Goal: Transaction & Acquisition: Purchase product/service

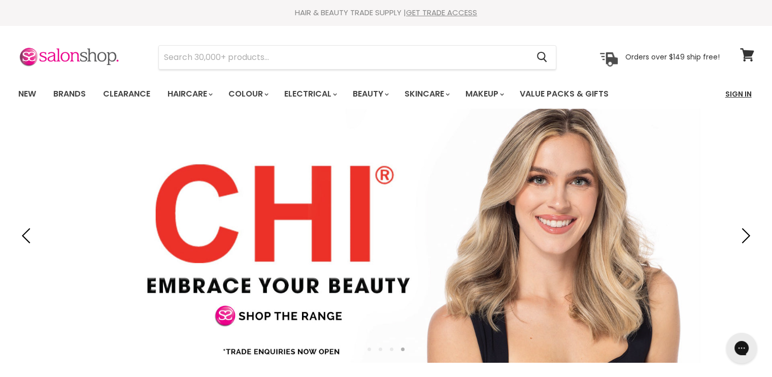
click at [740, 94] on link "Sign In" at bounding box center [738, 93] width 39 height 21
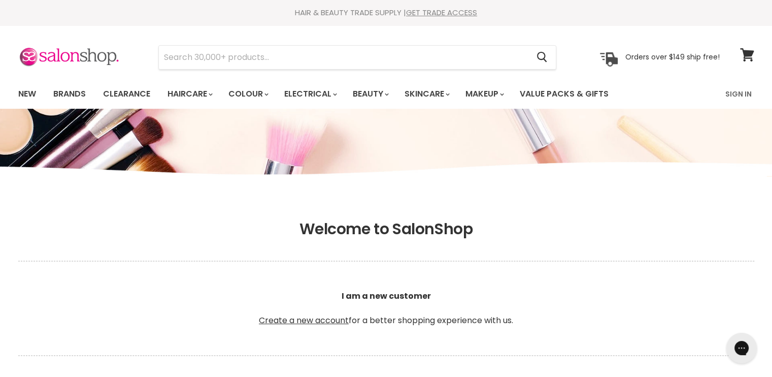
type input "[EMAIL_ADDRESS][DOMAIN_NAME]"
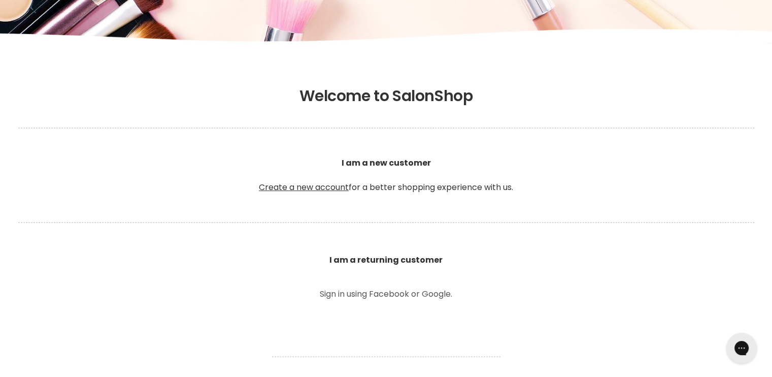
scroll to position [175, 0]
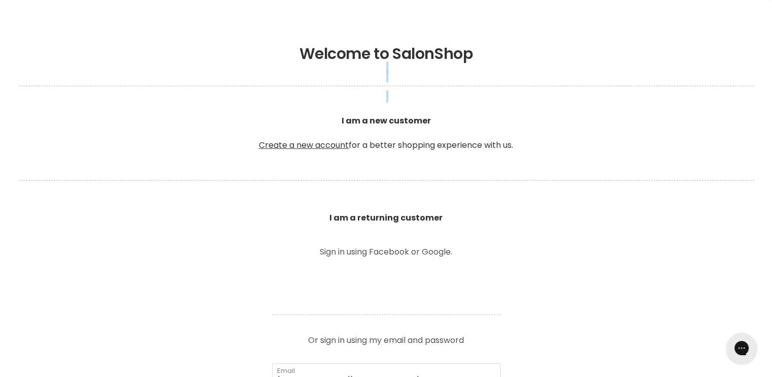
drag, startPoint x: 766, startPoint y: 74, endPoint x: 759, endPoint y: 112, distance: 38.6
click at [759, 112] on header "Welcome to SalonShop I am a new customer Create a new account for a better shop…" at bounding box center [387, 134] width 762 height 178
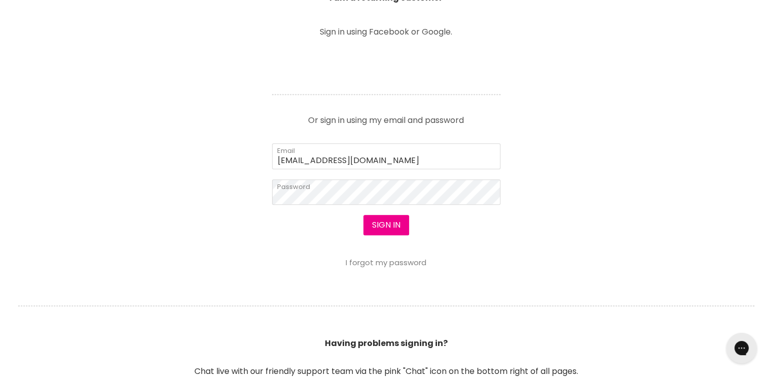
scroll to position [396, 0]
click at [393, 221] on button "Sign in" at bounding box center [386, 223] width 46 height 20
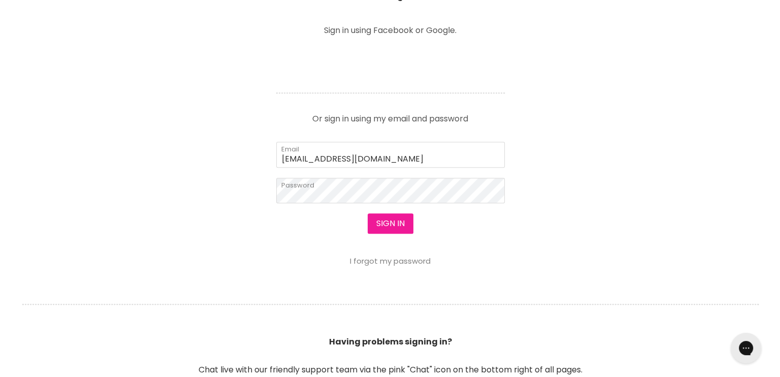
scroll to position [398, 0]
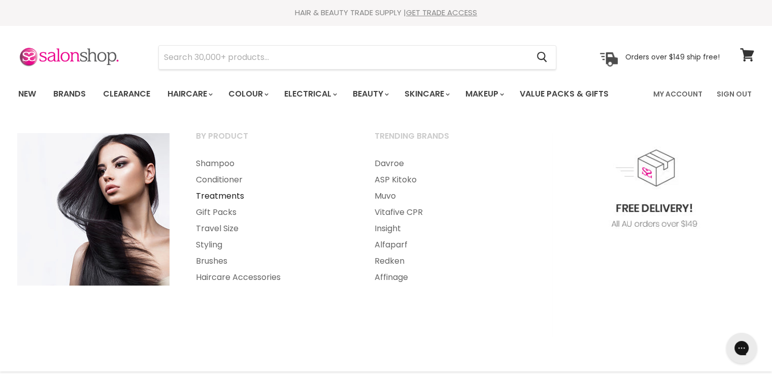
click at [218, 196] on link "Treatments" at bounding box center [271, 196] width 177 height 16
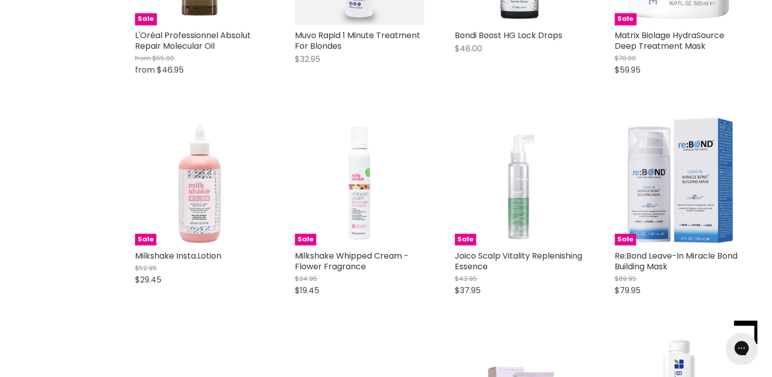
scroll to position [373, 0]
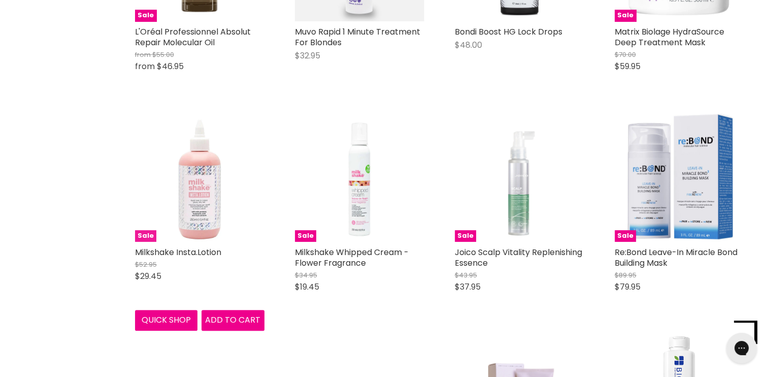
click at [205, 187] on img "Main content" at bounding box center [199, 176] width 129 height 129
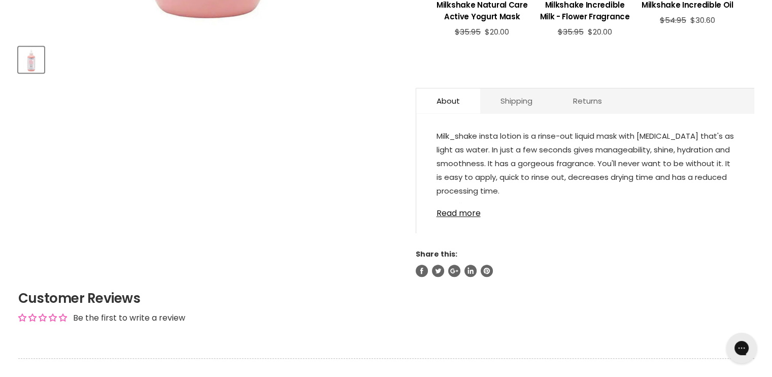
scroll to position [461, 0]
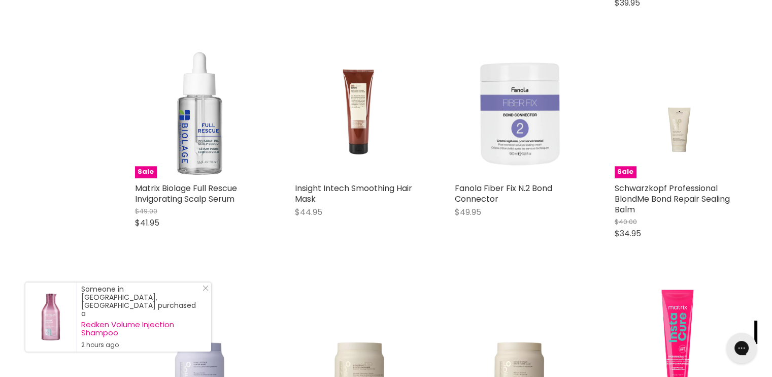
scroll to position [873, 0]
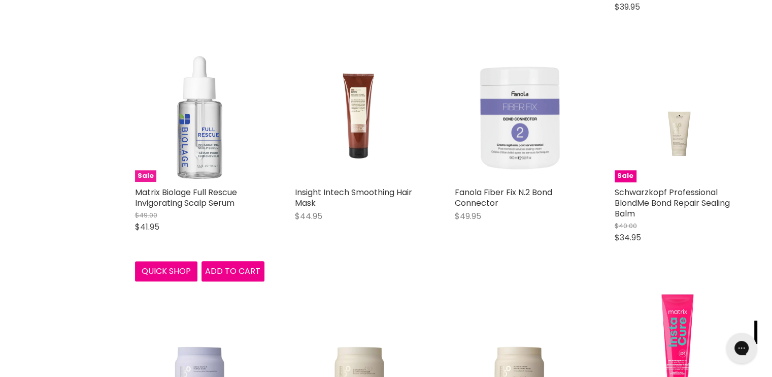
click at [192, 163] on img "Main content" at bounding box center [199, 116] width 129 height 129
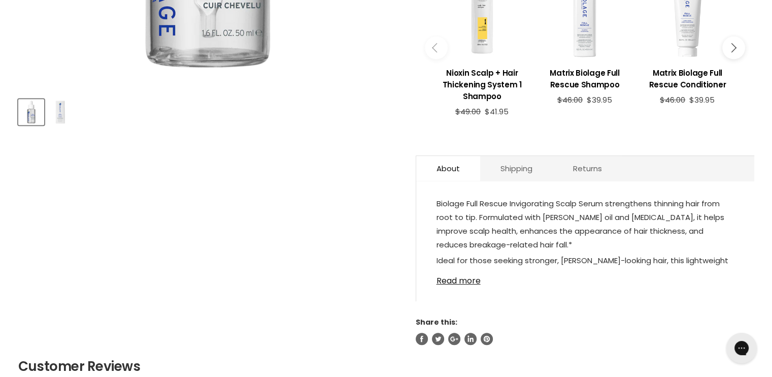
scroll to position [422, 0]
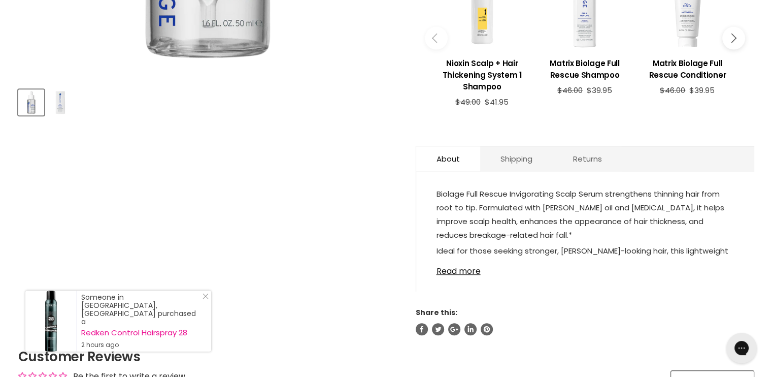
drag, startPoint x: 771, startPoint y: 144, endPoint x: 779, endPoint y: 114, distance: 31.0
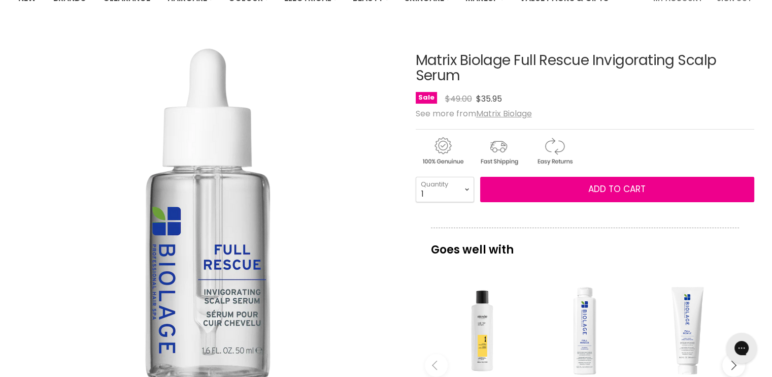
scroll to position [91, 0]
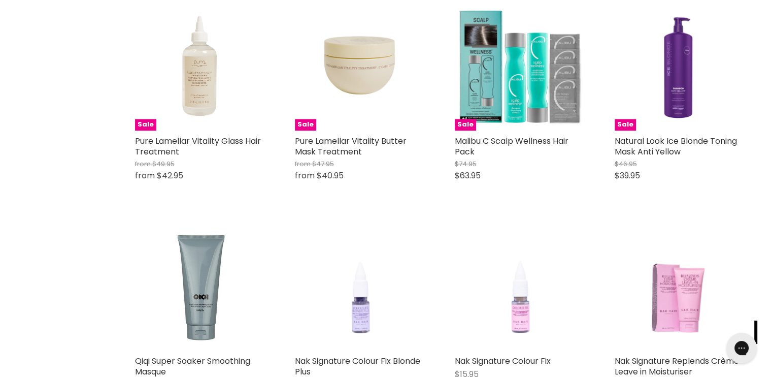
scroll to position [1382, 0]
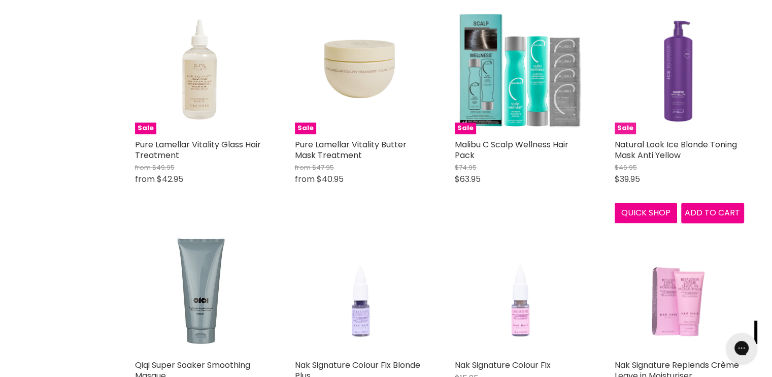
click at [682, 88] on img "Main content" at bounding box center [679, 69] width 129 height 129
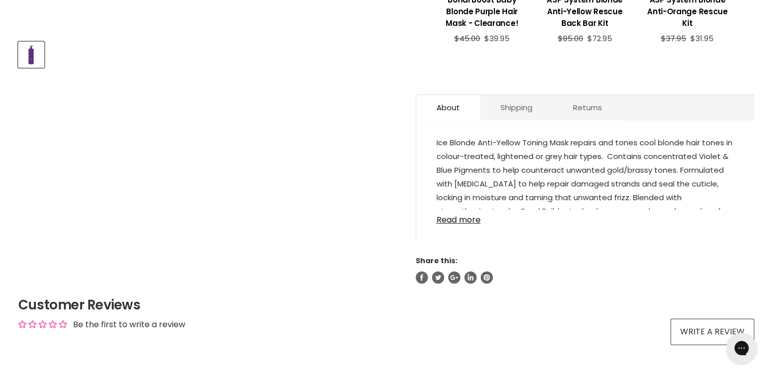
scroll to position [498, 0]
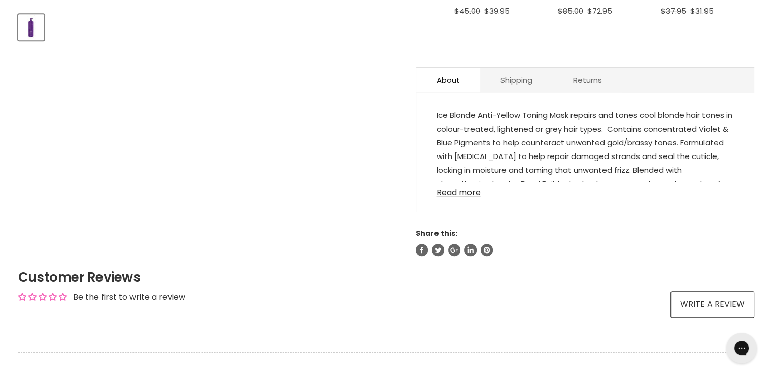
click at [472, 184] on link "Read more" at bounding box center [585, 189] width 297 height 15
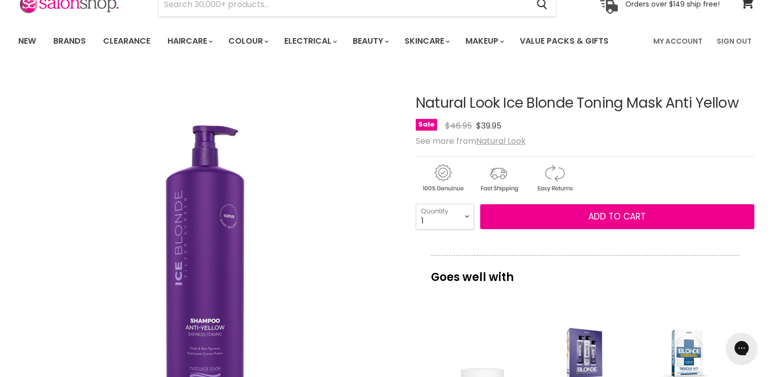
scroll to position [0, 0]
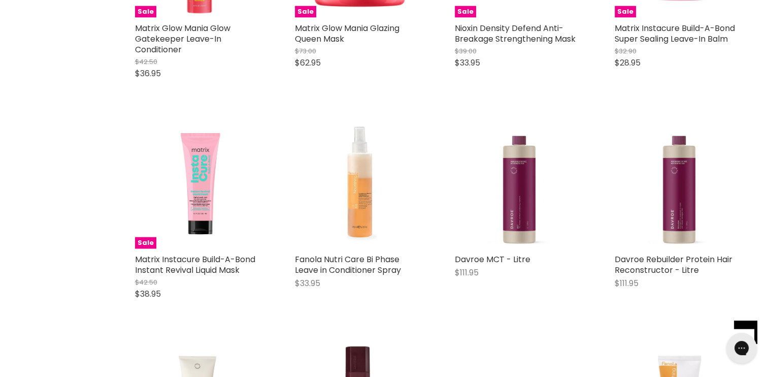
scroll to position [2374, 0]
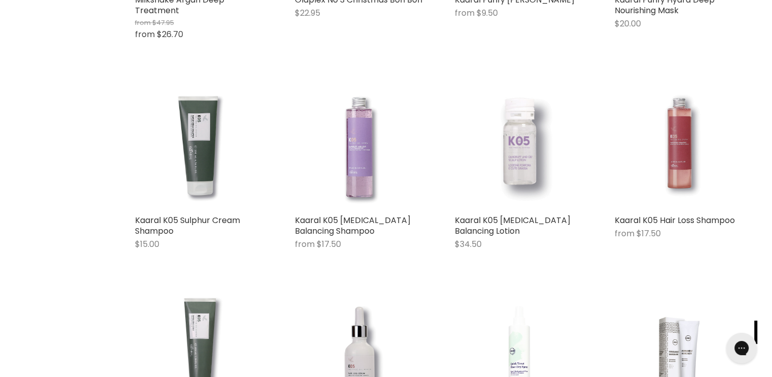
scroll to position [4809, 0]
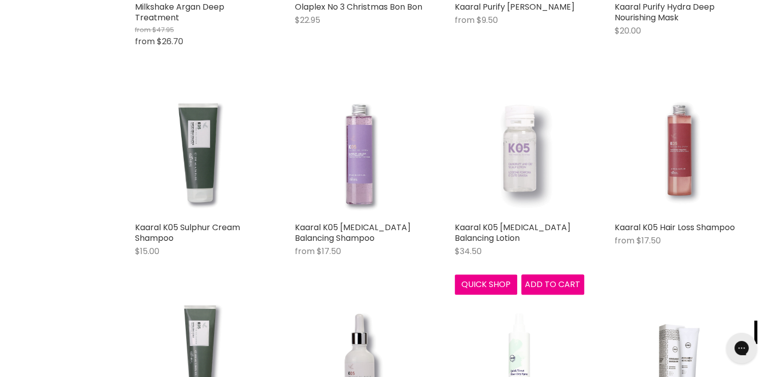
click at [522, 179] on img "Main content" at bounding box center [519, 151] width 109 height 129
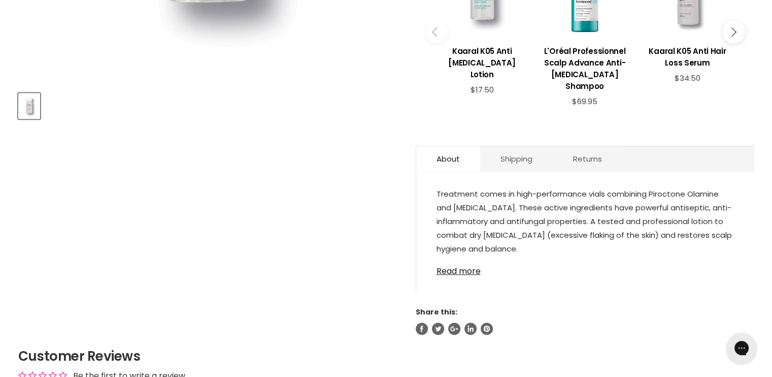
scroll to position [421, 0]
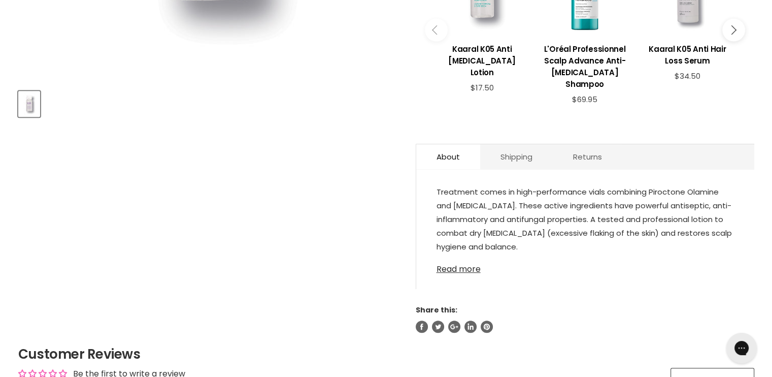
click at [470, 258] on link "Read more" at bounding box center [585, 265] width 297 height 15
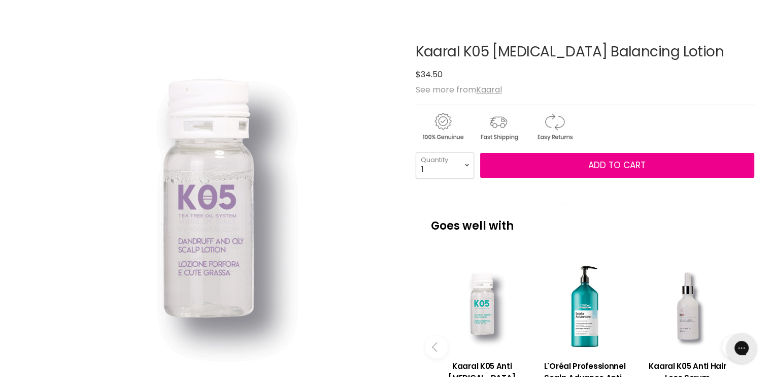
scroll to position [82, 0]
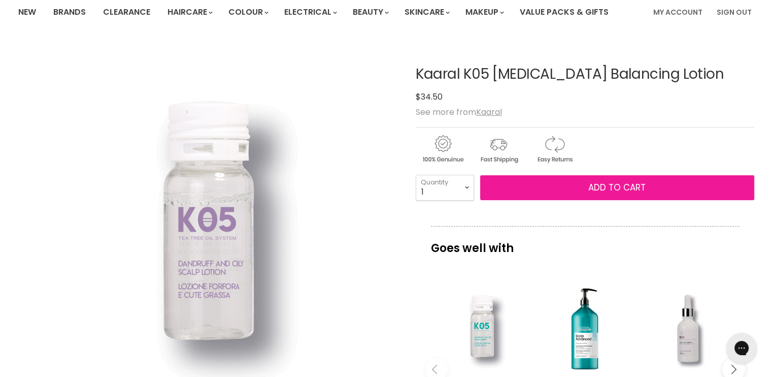
click at [552, 188] on button "Add to cart" at bounding box center [617, 187] width 274 height 25
click at [613, 190] on span "Add to cart" at bounding box center [616, 187] width 57 height 12
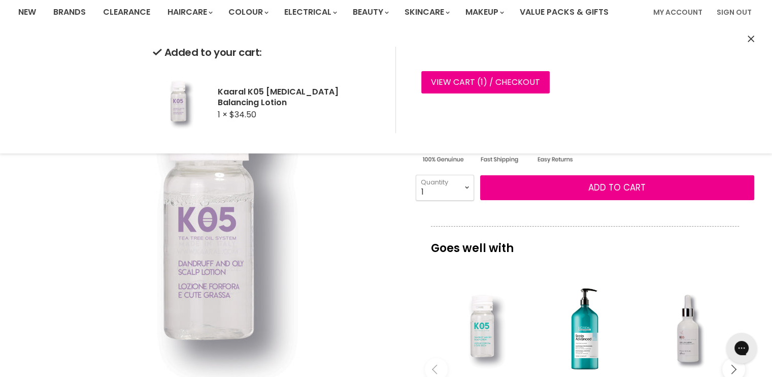
click at [480, 316] on div "Main content" at bounding box center [482, 328] width 92 height 92
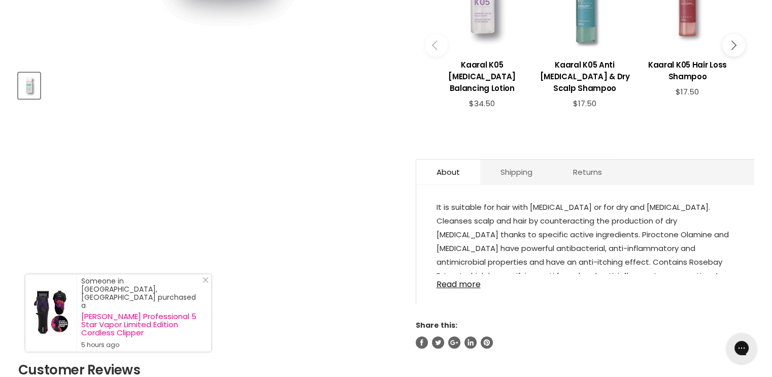
scroll to position [447, 0]
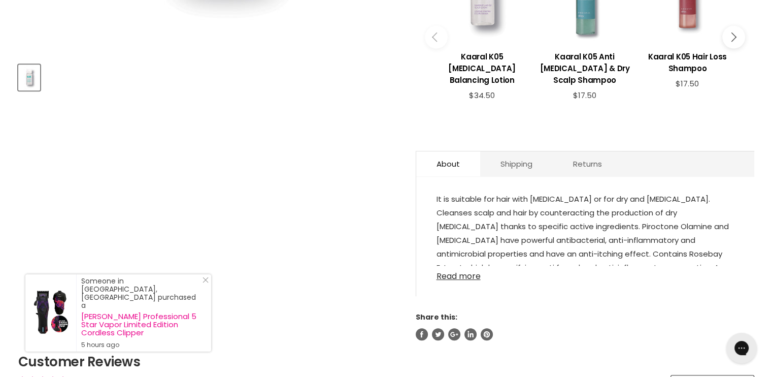
click at [476, 266] on link "Read more" at bounding box center [585, 273] width 297 height 15
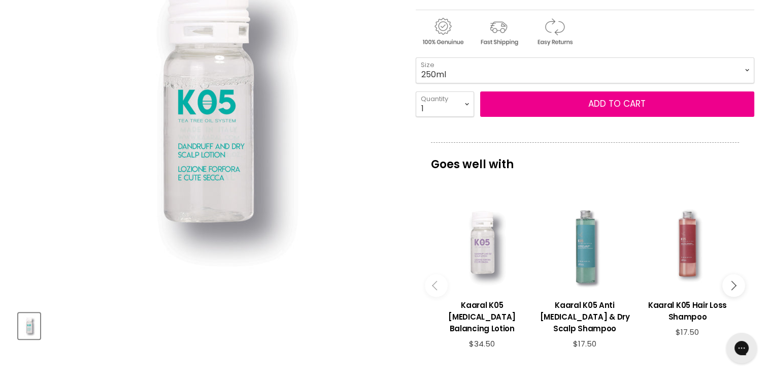
scroll to position [148, 0]
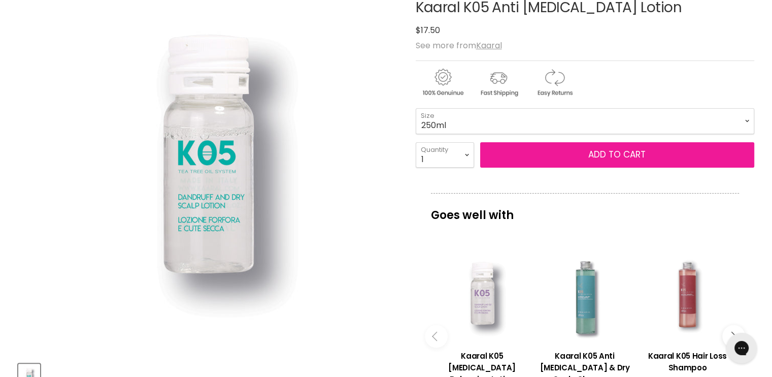
click at [623, 149] on span "Add to cart" at bounding box center [616, 154] width 57 height 12
click at [647, 157] on button "Add to cart" at bounding box center [617, 154] width 274 height 25
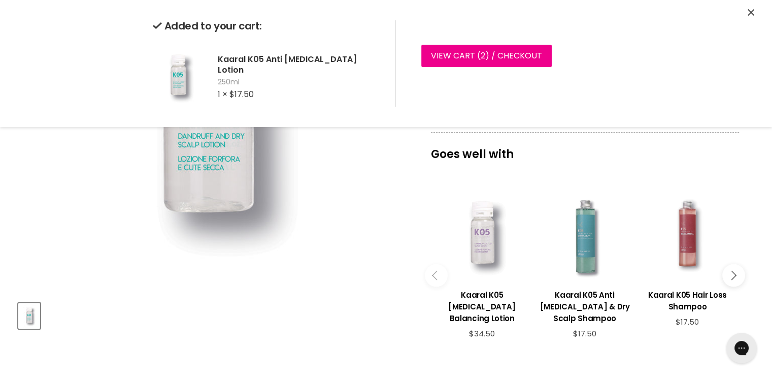
scroll to position [215, 0]
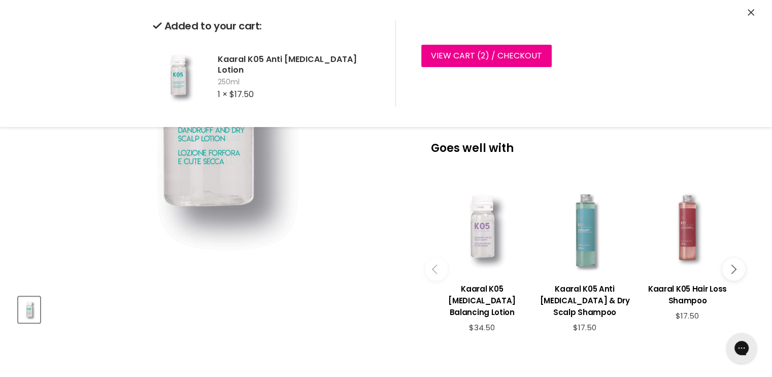
click at [590, 230] on div "Main content" at bounding box center [585, 228] width 92 height 92
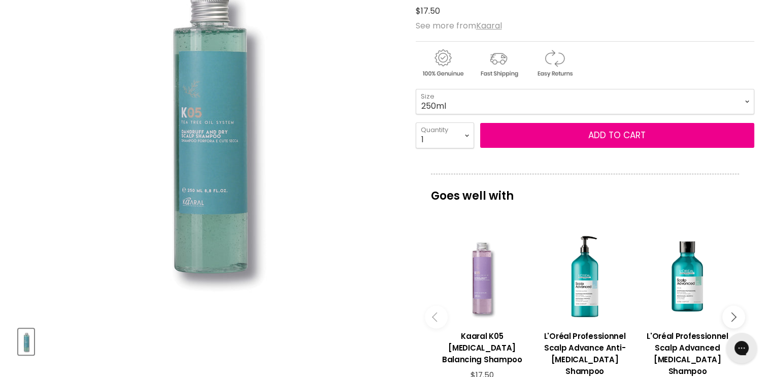
scroll to position [181, 0]
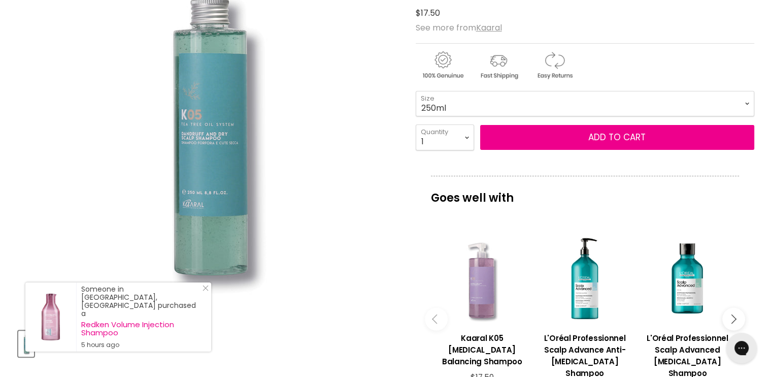
click at [473, 269] on div "Main content" at bounding box center [482, 278] width 92 height 92
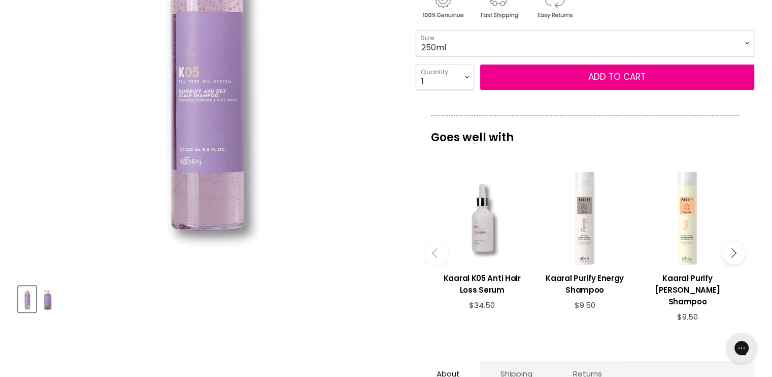
scroll to position [229, 0]
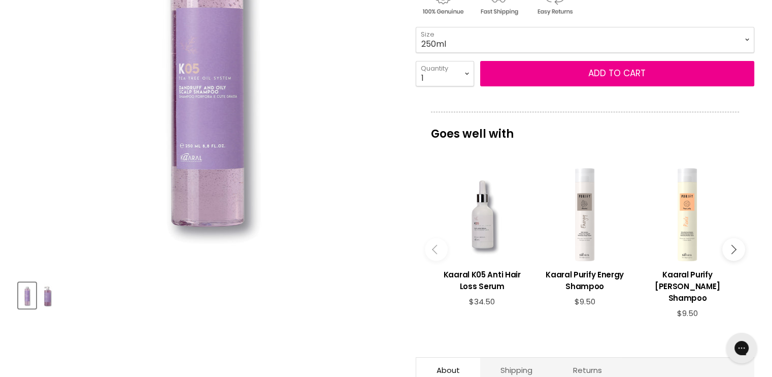
click at [736, 242] on button "Main content" at bounding box center [733, 249] width 23 height 23
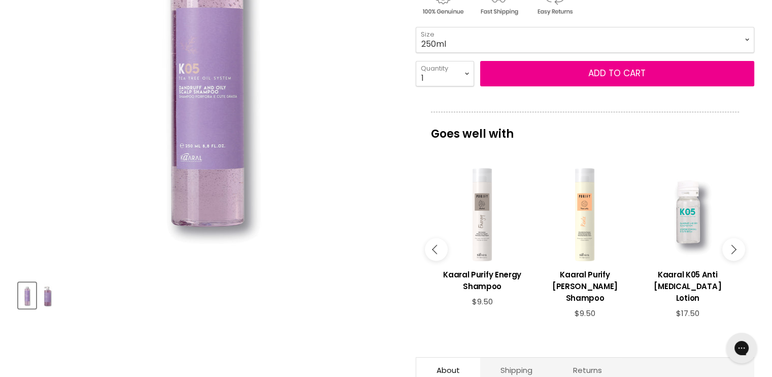
click at [736, 242] on button "Main content" at bounding box center [733, 249] width 23 height 23
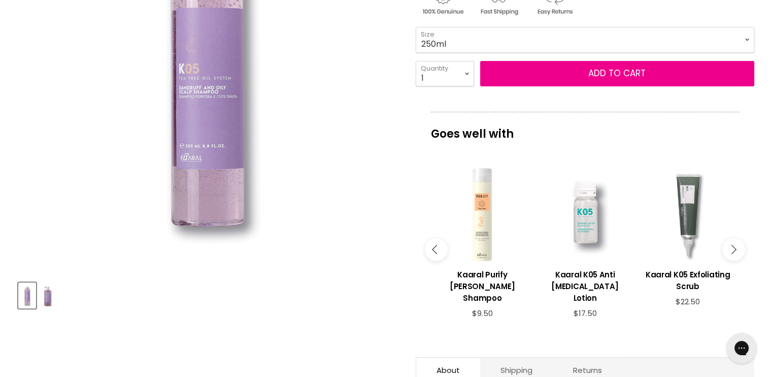
click at [736, 242] on button "Main content" at bounding box center [733, 249] width 23 height 23
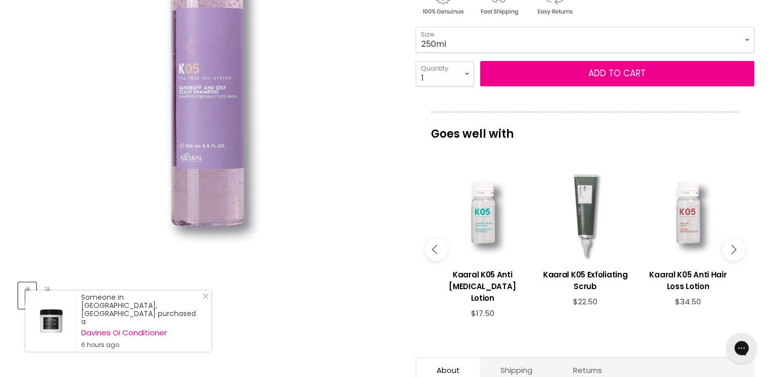
click at [736, 242] on button "Main content" at bounding box center [733, 249] width 23 height 23
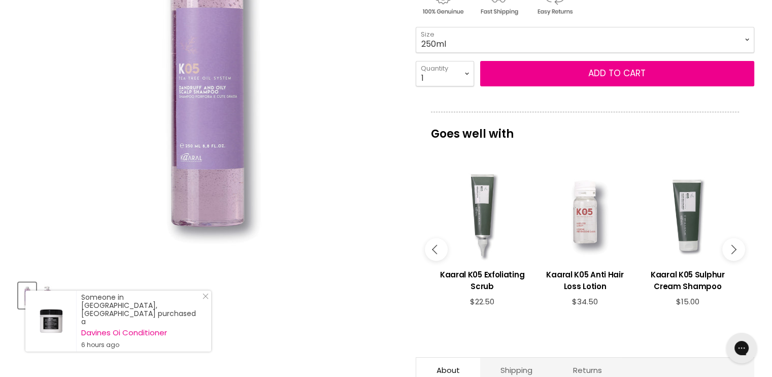
click at [736, 242] on button "Main content" at bounding box center [733, 249] width 23 height 23
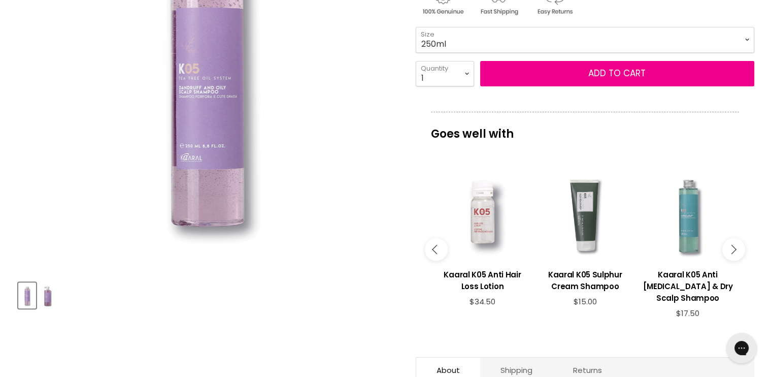
click at [736, 242] on button "Main content" at bounding box center [733, 249] width 23 height 23
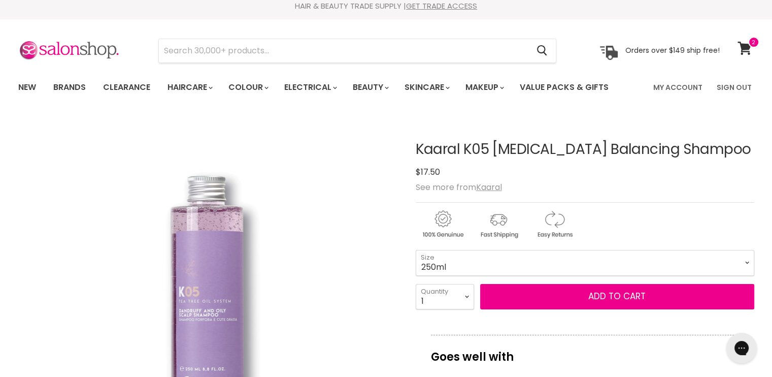
scroll to position [0, 0]
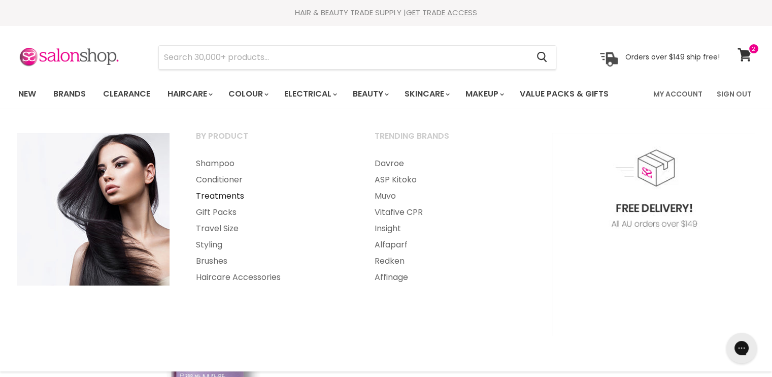
click at [208, 193] on link "Treatments" at bounding box center [271, 196] width 177 height 16
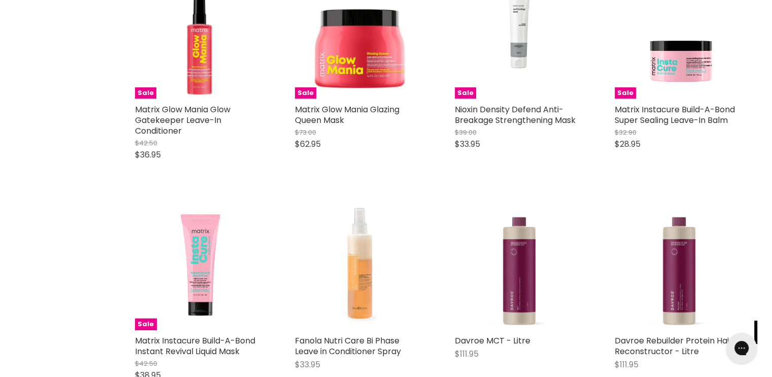
scroll to position [2309, 0]
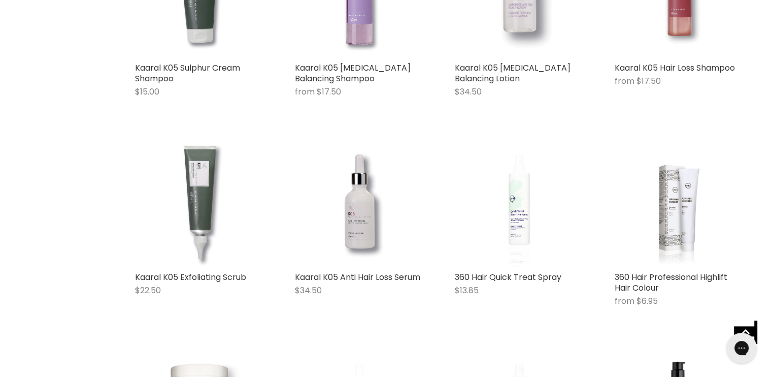
scroll to position [4975, 0]
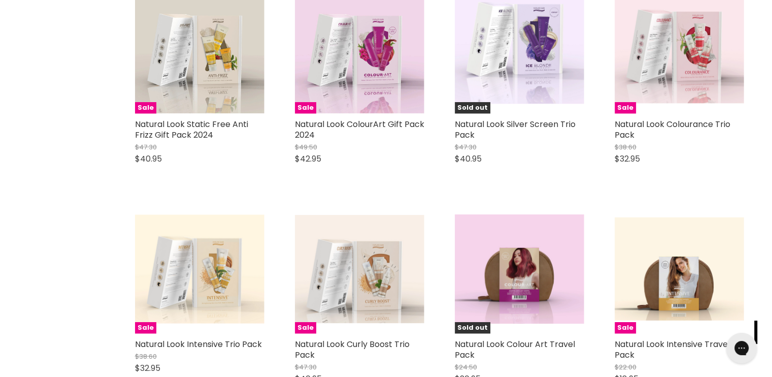
scroll to position [6241, 0]
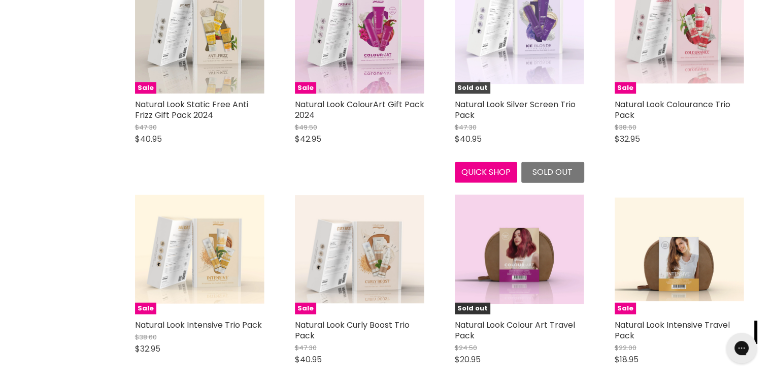
click at [528, 65] on img "Main content" at bounding box center [519, 29] width 129 height 110
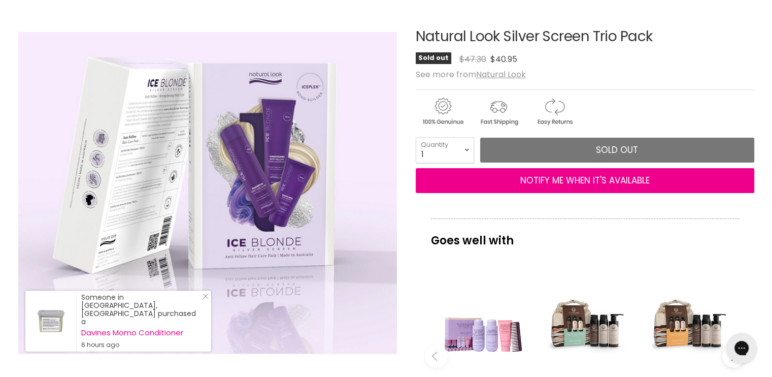
scroll to position [123, 0]
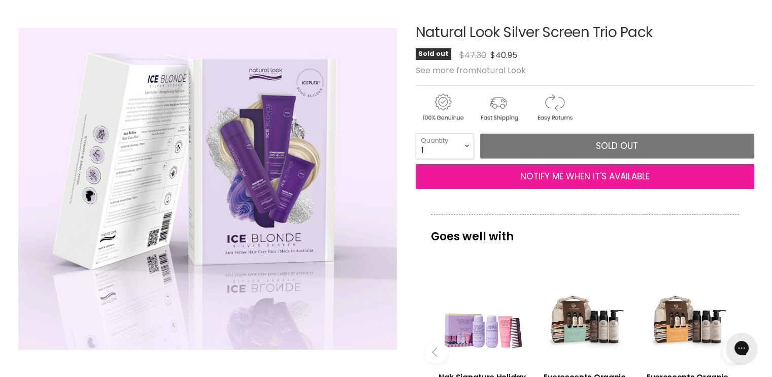
click at [639, 177] on button "NOTIFY ME WHEN IT'S AVAILABLE" at bounding box center [585, 176] width 339 height 25
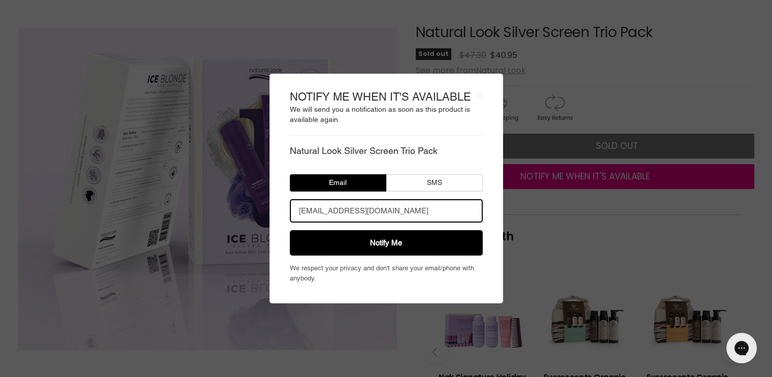
click at [657, 71] on body "× NOTIFY ME WHEN IT'S AVAILABLE We will send you a notification as soon as this…" at bounding box center [386, 188] width 772 height 377
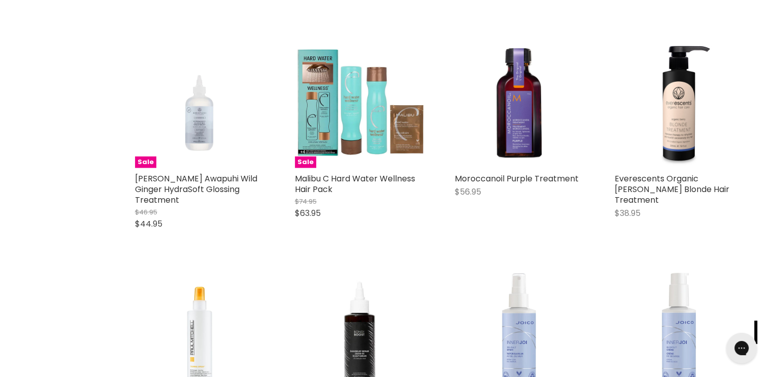
scroll to position [2423, 0]
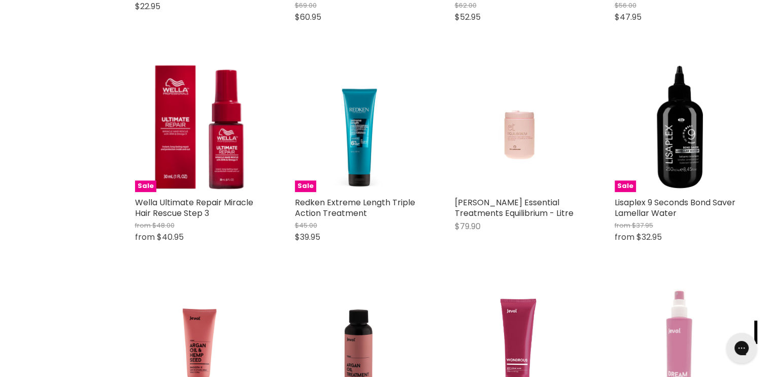
scroll to position [5046, 0]
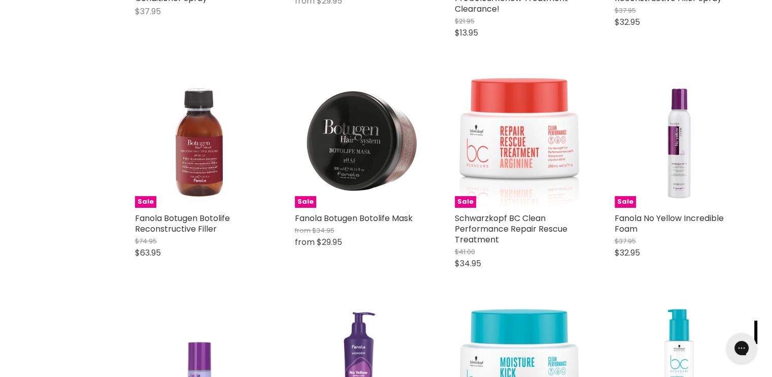
scroll to position [7750, 0]
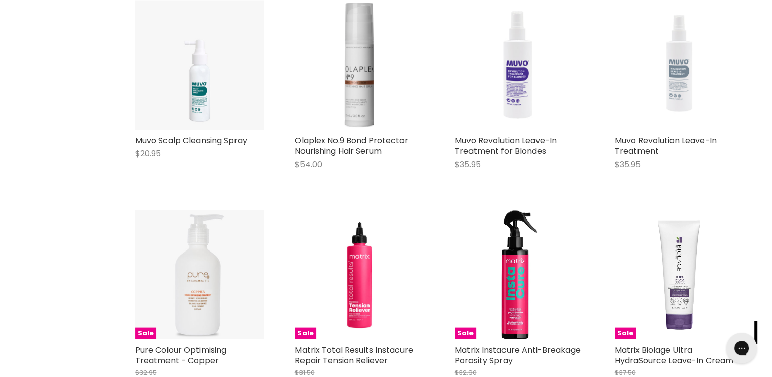
scroll to position [9897, 0]
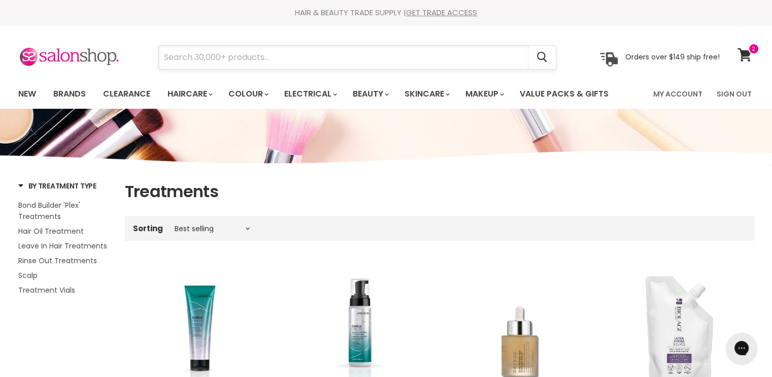
click at [327, 57] on input "Search" at bounding box center [344, 57] width 370 height 23
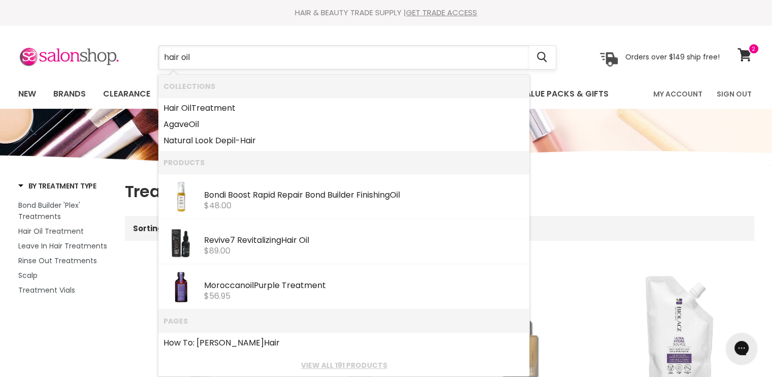
type input "hair oils"
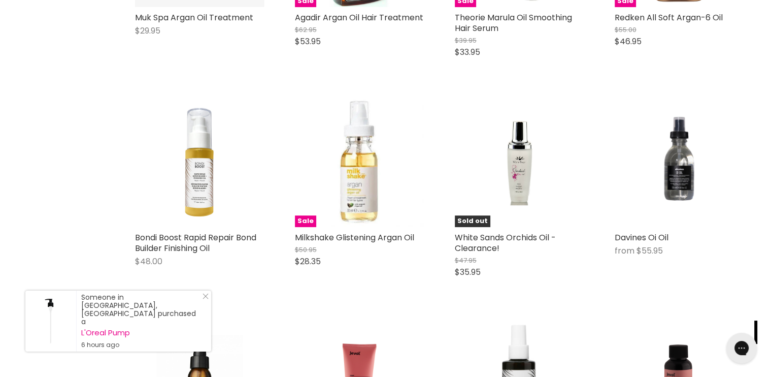
scroll to position [770, 0]
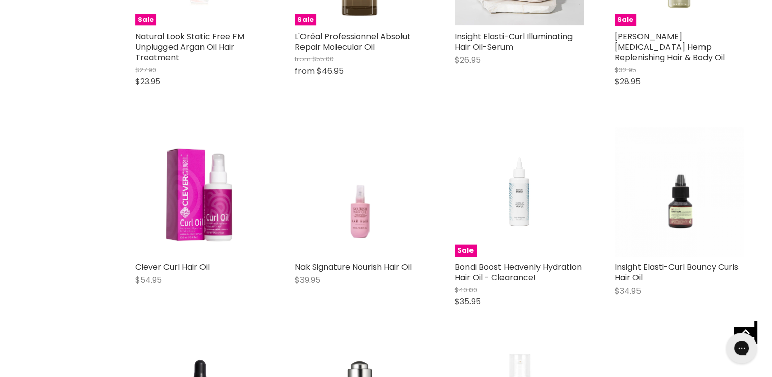
scroll to position [2308, 0]
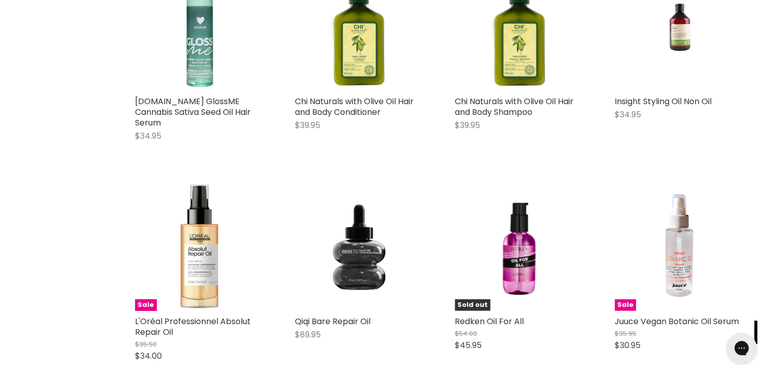
scroll to position [2958, 0]
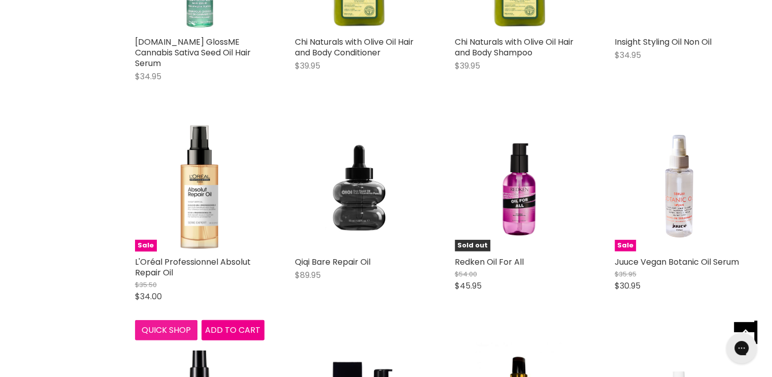
click at [181, 321] on button "Quick shop" at bounding box center [166, 330] width 63 height 20
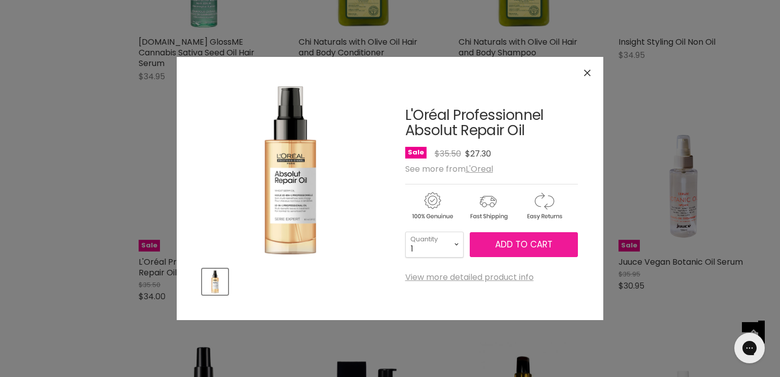
click at [518, 250] on button "Add to cart" at bounding box center [524, 244] width 108 height 25
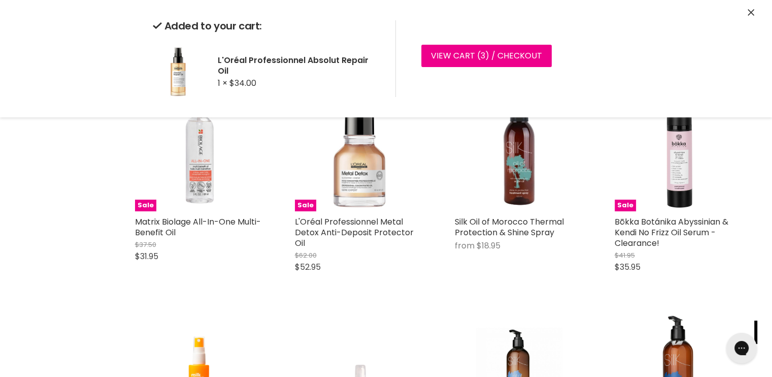
scroll to position [3433, 0]
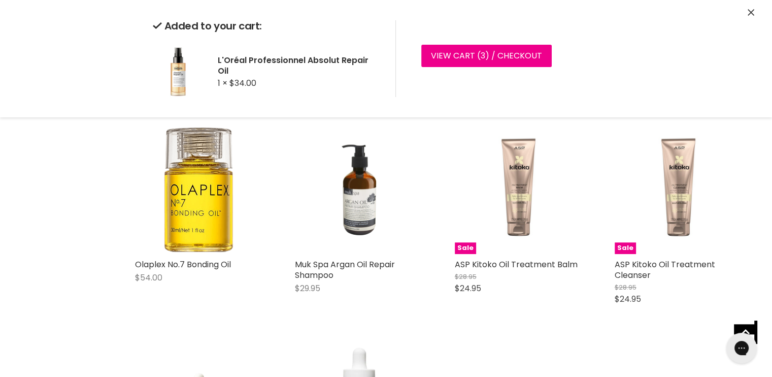
scroll to position [4740, 0]
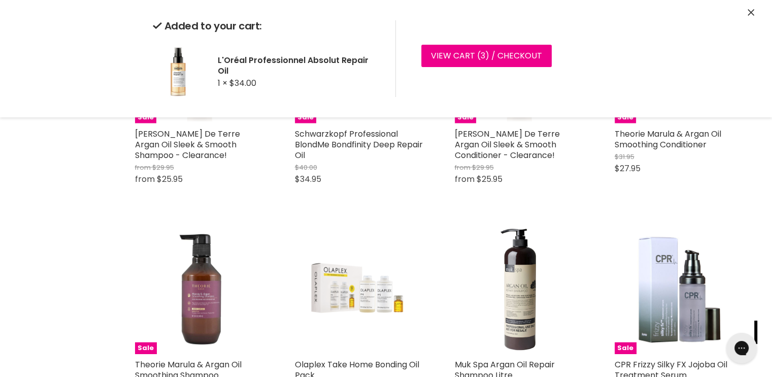
scroll to position [6196, 0]
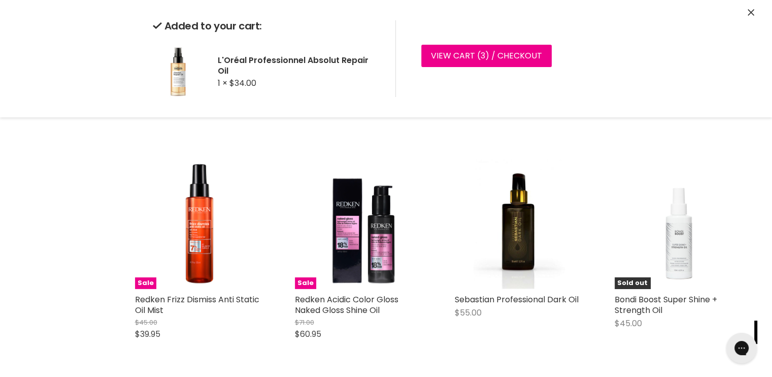
scroll to position [3184, 0]
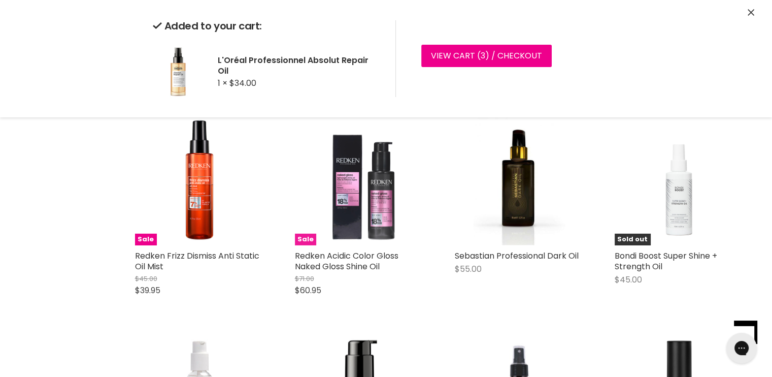
click at [384, 198] on img "Main content" at bounding box center [359, 180] width 129 height 129
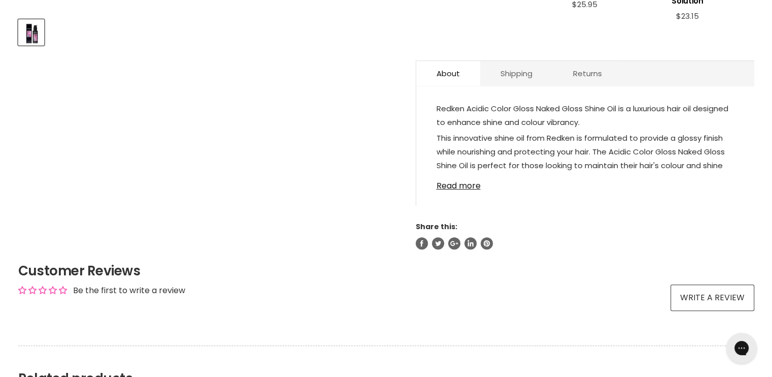
scroll to position [499, 0]
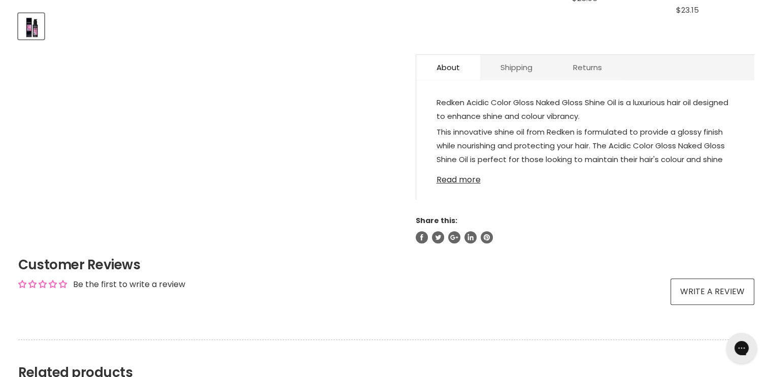
click at [461, 176] on link "Read more" at bounding box center [585, 176] width 297 height 15
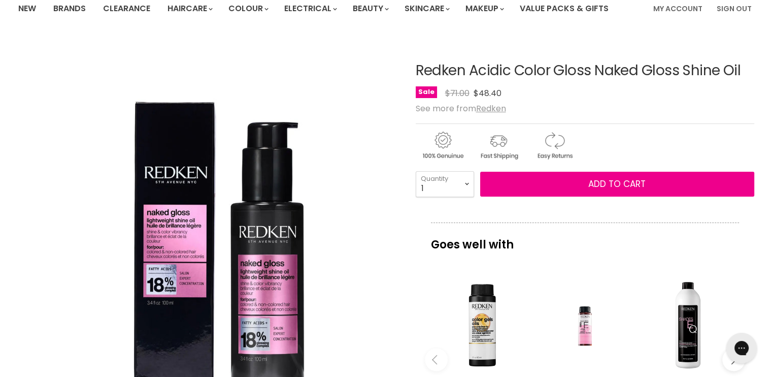
scroll to position [106, 0]
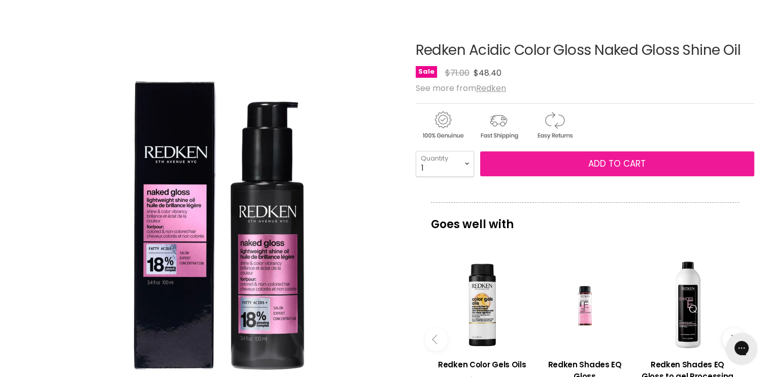
click at [627, 163] on span "Add to cart" at bounding box center [616, 163] width 57 height 12
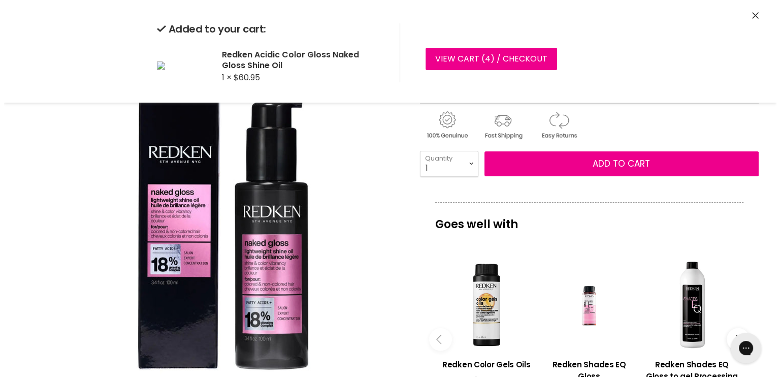
scroll to position [0, 0]
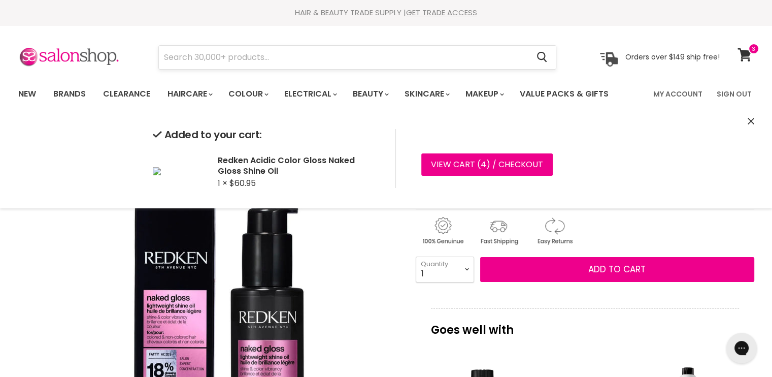
click at [353, 59] on input "Search" at bounding box center [344, 57] width 370 height 23
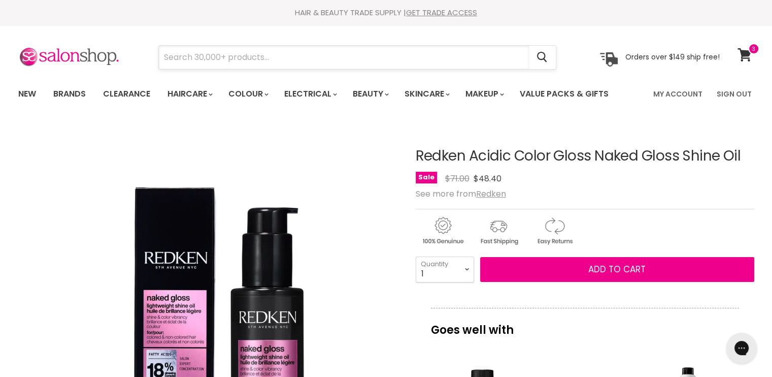
click at [353, 59] on input "Search" at bounding box center [344, 57] width 370 height 23
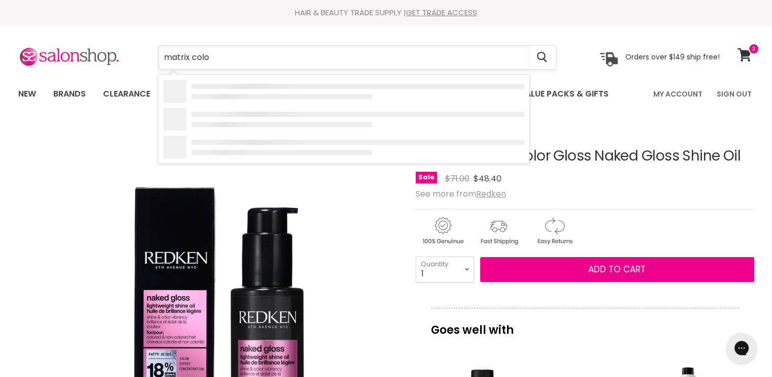
type input "matrix color"
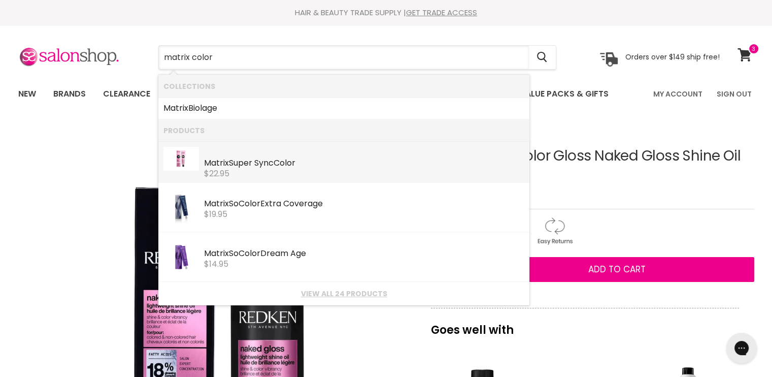
click at [278, 143] on li "Matrix Super Sync Color Matrix Professional $22.95" at bounding box center [343, 162] width 371 height 41
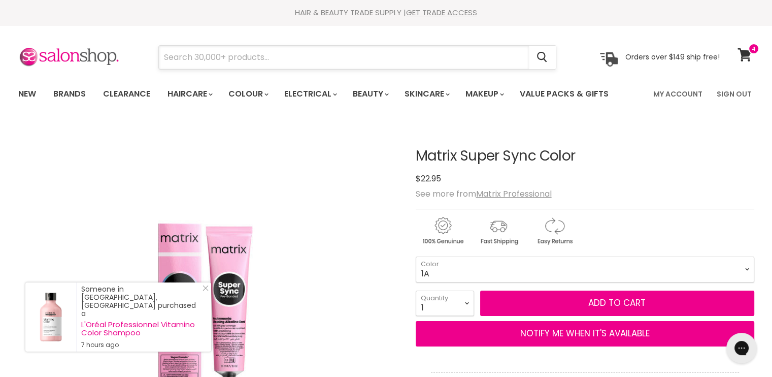
click at [211, 67] on input "Search" at bounding box center [344, 57] width 370 height 23
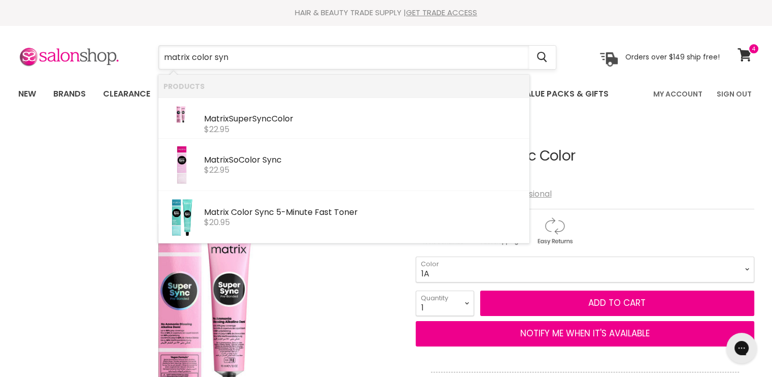
type input "matrix color sync"
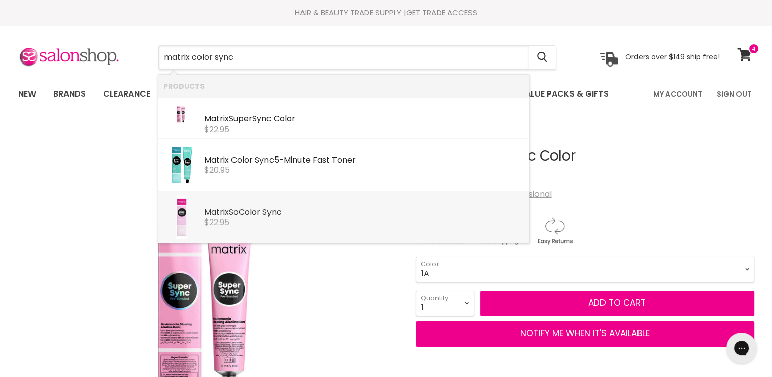
click at [258, 196] on div "Matrix So Color Sync Matrix Professional $22.95" at bounding box center [364, 211] width 320 height 31
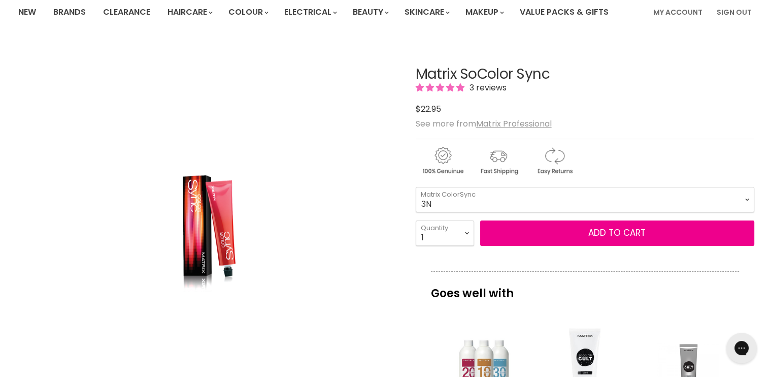
scroll to position [86, 0]
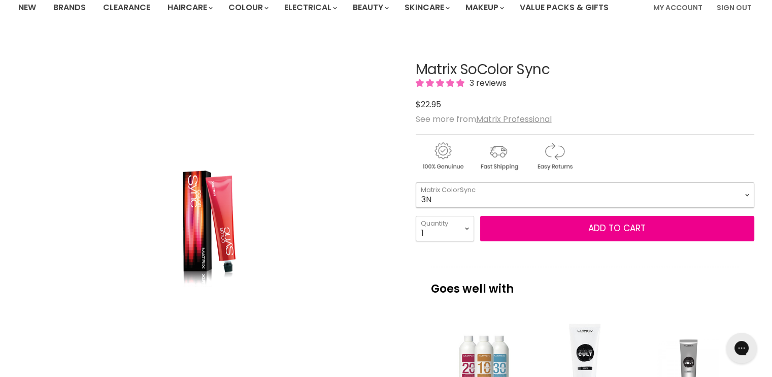
click at [626, 193] on select "3N 5N 6N 8N 10N 3WN 5WN 6WN 8WN 1A 4A 6A 8A 10A 8P" at bounding box center [585, 194] width 339 height 25
click at [416, 182] on select "3N 5N 6N 8N 10N 3WN 5WN 6WN 8WN 1A 4A 6A 8A 10A 8P" at bounding box center [585, 194] width 339 height 25
select select "10V"
click at [465, 235] on select "1 2 3 4 5 6 7 8 9 10+" at bounding box center [445, 228] width 58 height 25
select select "4"
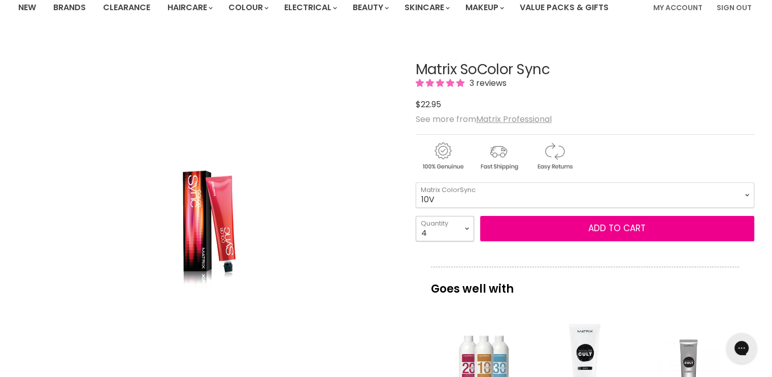
click at [416, 216] on select "1 2 3 4 5 6 7 8 9 10+" at bounding box center [445, 228] width 58 height 25
type input "4"
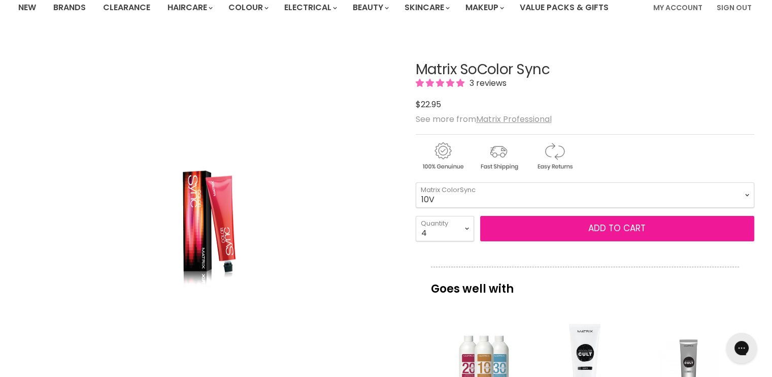
click at [566, 236] on button "Add to cart" at bounding box center [617, 228] width 274 height 25
click at [605, 226] on button "Add to cart" at bounding box center [617, 228] width 274 height 25
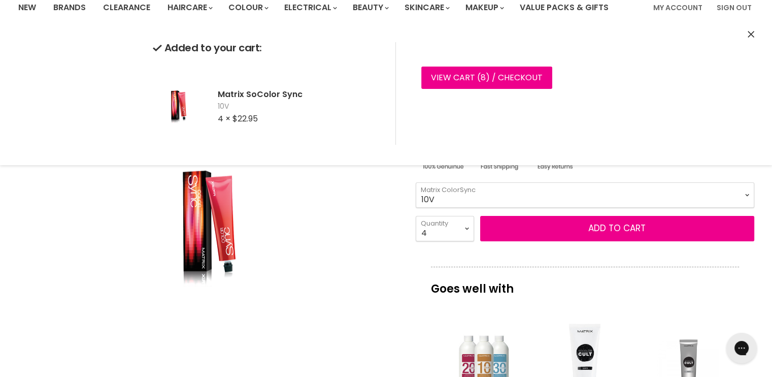
click at [553, 286] on p "Goes well with" at bounding box center [585, 284] width 308 height 34
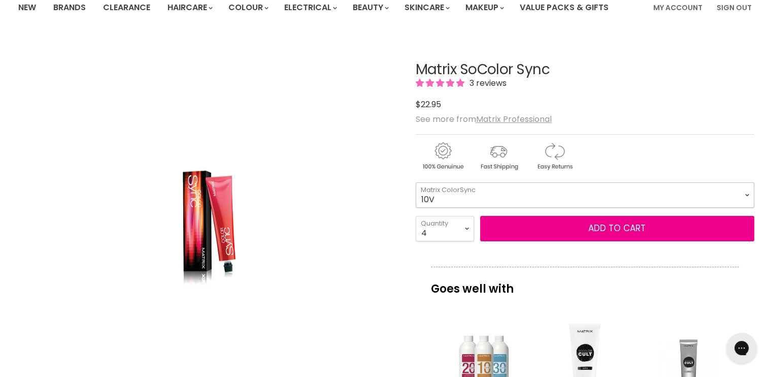
click at [745, 188] on select "3N 5N 6N 8N 10N 3WN 5WN 6WN 8WN 1A 4A 6A 8A 10A 8P" at bounding box center [585, 194] width 339 height 25
click at [416, 182] on select "3N 5N 6N 8N 10N 3WN 5WN 6WN 8WN 1A 4A 6A 8A 10A 8P" at bounding box center [585, 194] width 339 height 25
select select "8V"
click at [472, 230] on select "1 2 3 4 5 6 7 8 9 10+" at bounding box center [445, 228] width 58 height 25
select select "2"
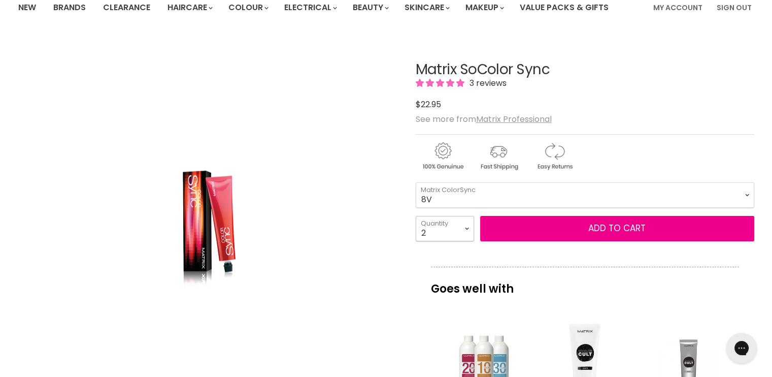
click at [416, 216] on select "1 2 3 4 5 6 7 8 9 10+" at bounding box center [445, 228] width 58 height 25
type input "2"
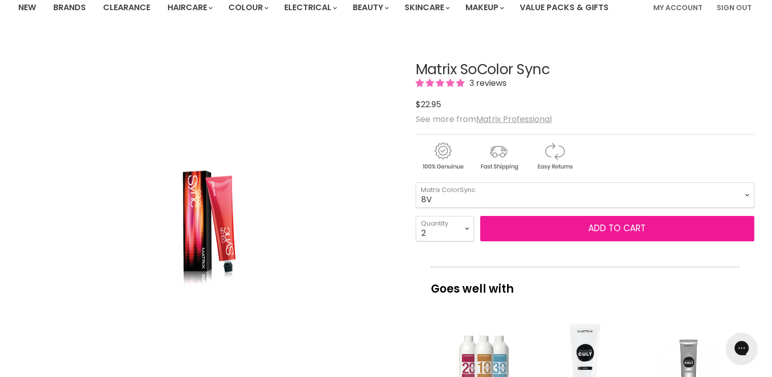
click at [626, 230] on button "Add to cart" at bounding box center [617, 228] width 274 height 25
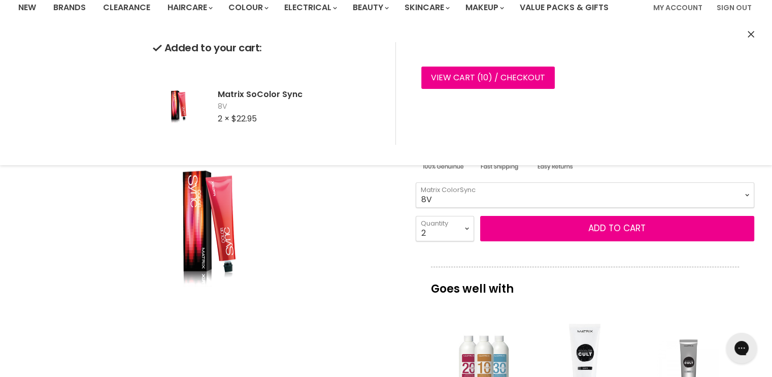
click at [744, 190] on select "3N 5N 6N 8N 10N 3WN 5WN 6WN 8WN 1A 4A 6A 8A 10A 8P" at bounding box center [585, 194] width 339 height 25
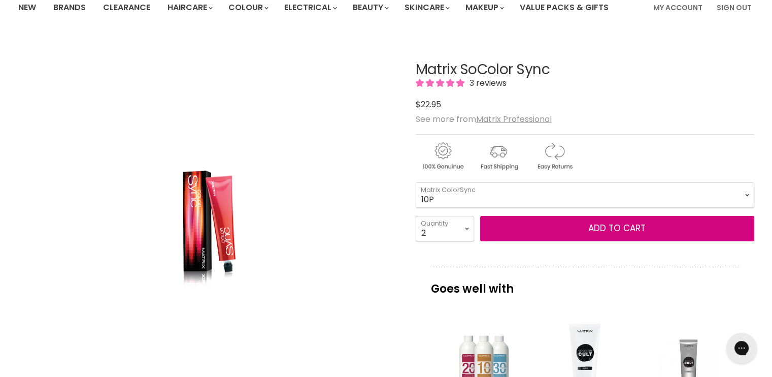
click at [416, 182] on select "3N 5N 6N 8N 10N 3WN 5WN 6WN 8WN 1A 4A 6A 8A 10A 8P" at bounding box center [585, 194] width 339 height 25
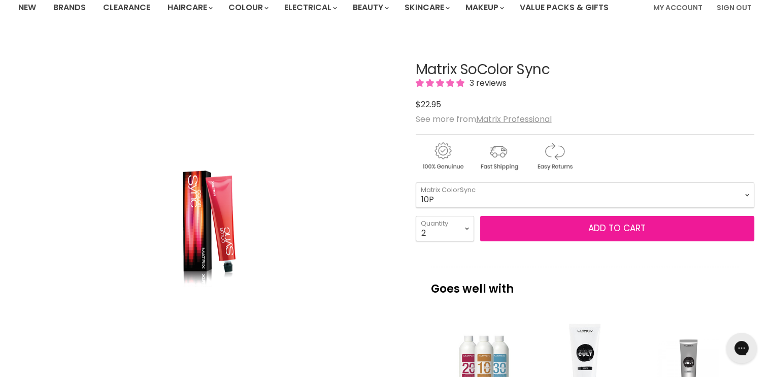
click at [578, 226] on button "Add to cart" at bounding box center [617, 228] width 274 height 25
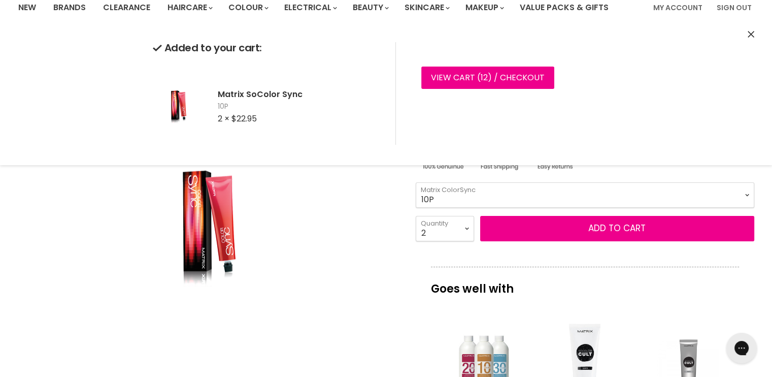
click at [742, 193] on select "3N 5N 6N 8N 10N 3WN 5WN 6WN 8WN 1A 4A 6A 8A 10A 8P" at bounding box center [585, 194] width 339 height 25
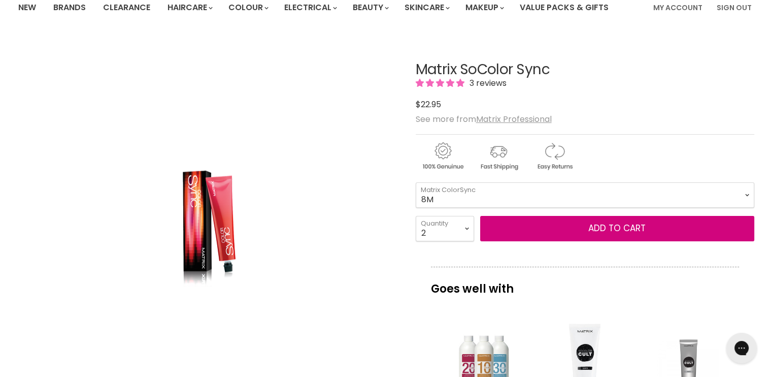
click at [416, 182] on select "3N 5N 6N 8N 10N 3WN 5WN 6WN 8WN 1A 4A 6A 8A 10A 8P" at bounding box center [585, 194] width 339 height 25
select select "8M"
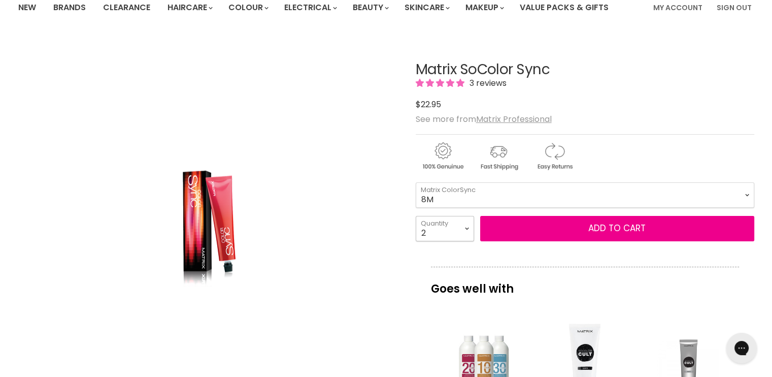
click at [469, 232] on select "1 2 3 4 5 6 7 8 9 10+" at bounding box center [445, 228] width 58 height 25
click at [416, 216] on select "1 2 3 4 5 6 7 8 9 10+" at bounding box center [445, 228] width 58 height 25
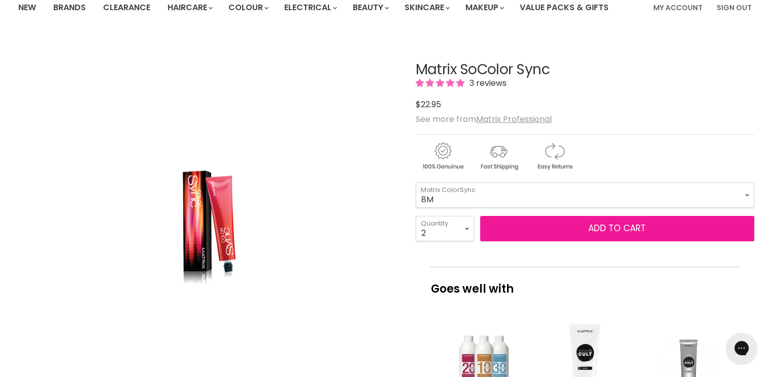
click at [580, 235] on button "Add to cart" at bounding box center [617, 228] width 274 height 25
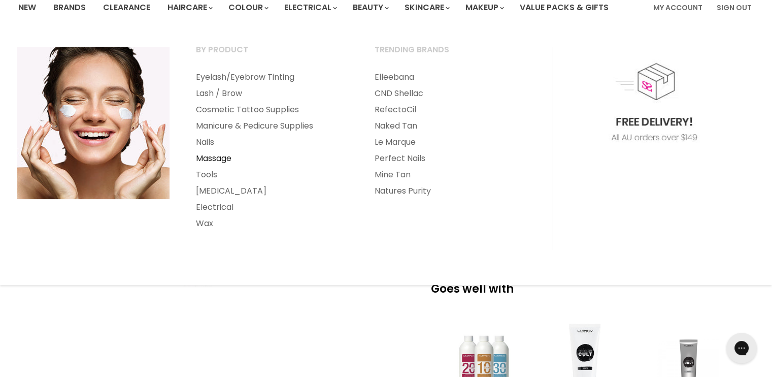
click at [227, 158] on link "Massage" at bounding box center [271, 158] width 177 height 16
